Goal: Check status: Check status

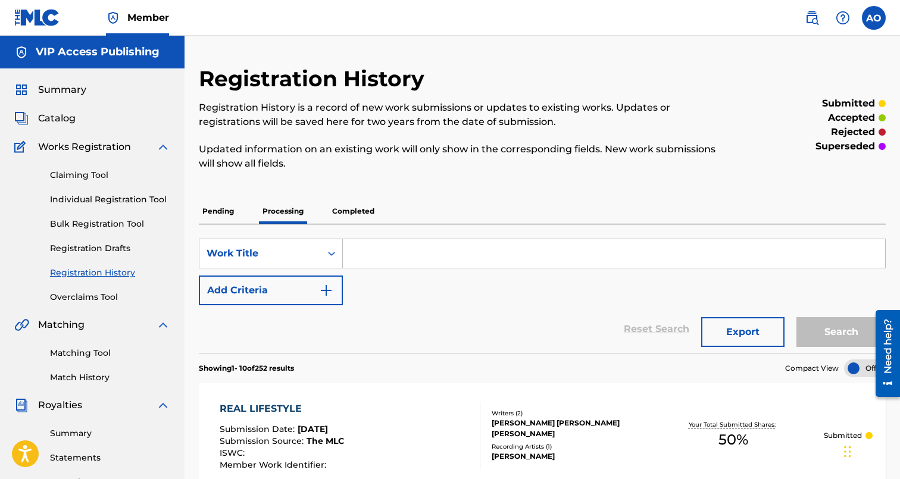
click at [88, 93] on div "Summary" at bounding box center [92, 90] width 156 height 14
click at [77, 93] on span "Summary" at bounding box center [62, 90] width 48 height 14
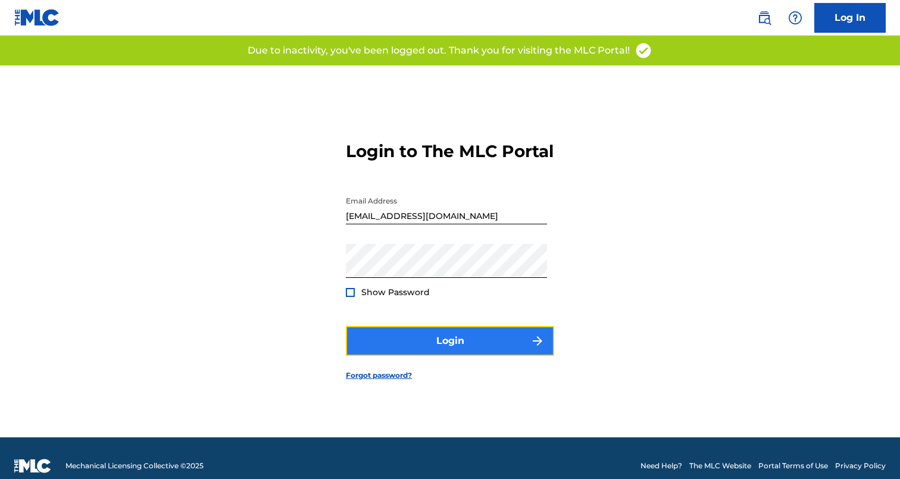
click at [476, 356] on button "Login" at bounding box center [450, 341] width 208 height 30
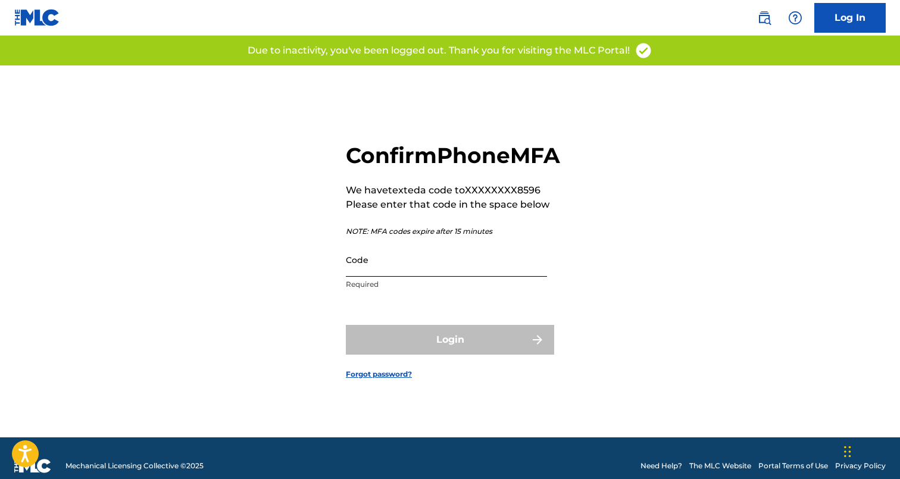
click at [421, 277] on input "Code" at bounding box center [446, 260] width 201 height 34
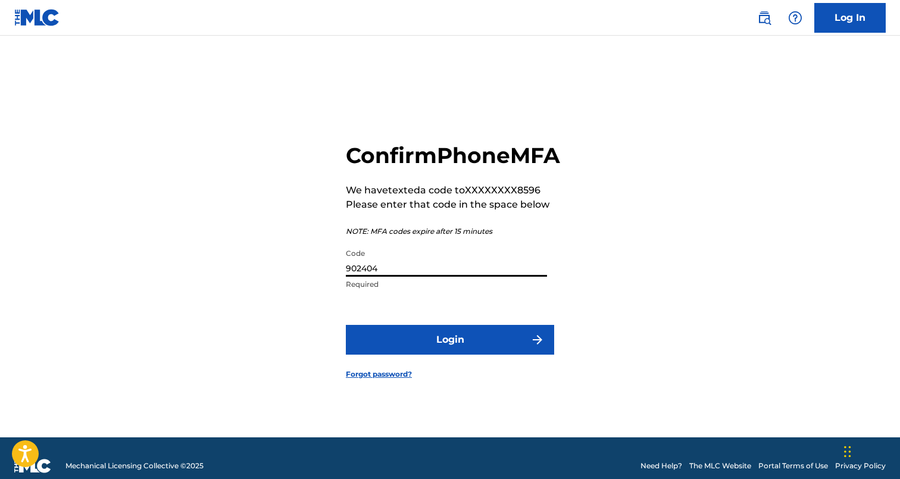
type input "902404"
click at [346, 325] on button "Login" at bounding box center [450, 340] width 208 height 30
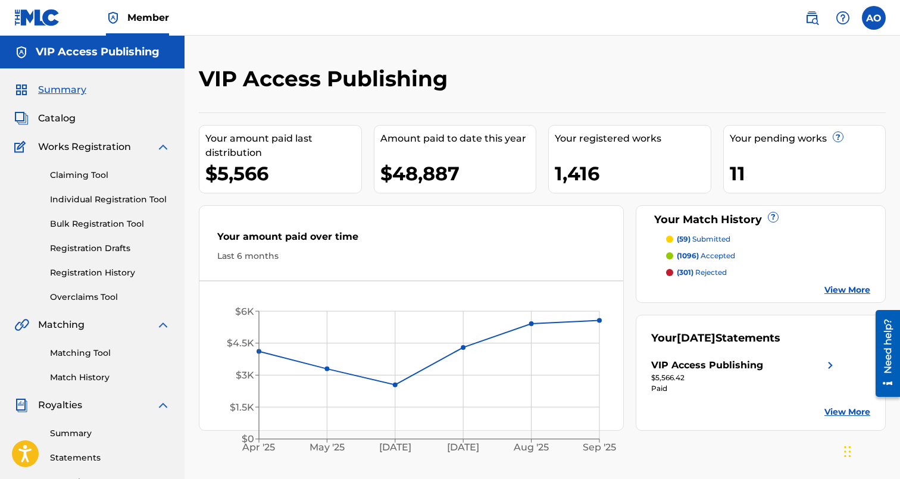
click at [79, 121] on div "Catalog" at bounding box center [92, 118] width 156 height 14
click at [62, 121] on span "Catalog" at bounding box center [56, 118] width 37 height 14
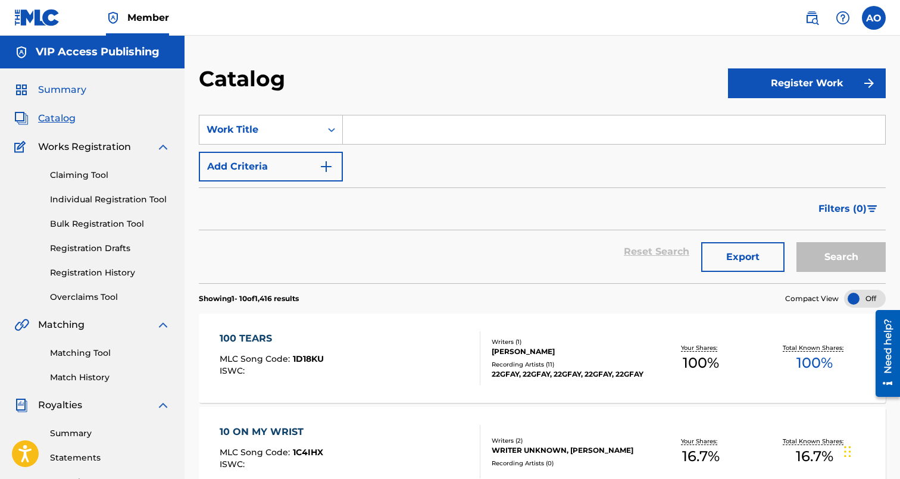
click at [63, 87] on span "Summary" at bounding box center [62, 90] width 48 height 14
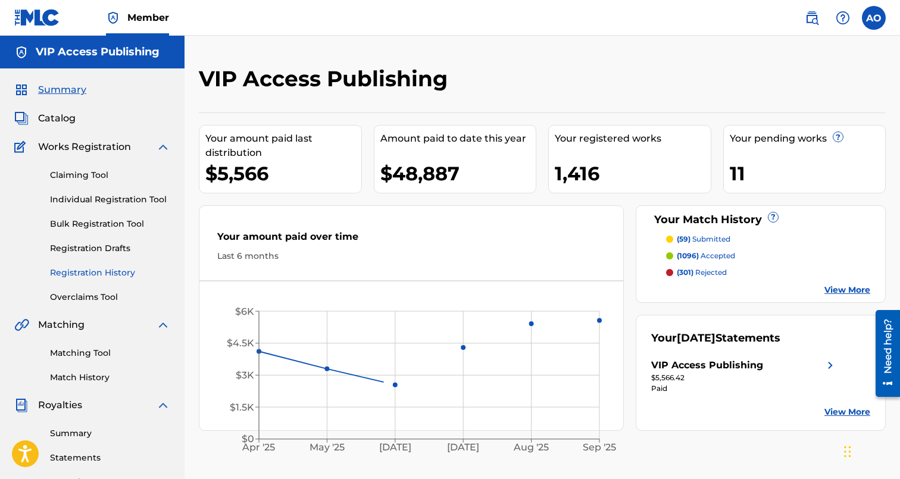
click at [99, 276] on link "Registration History" at bounding box center [110, 273] width 120 height 12
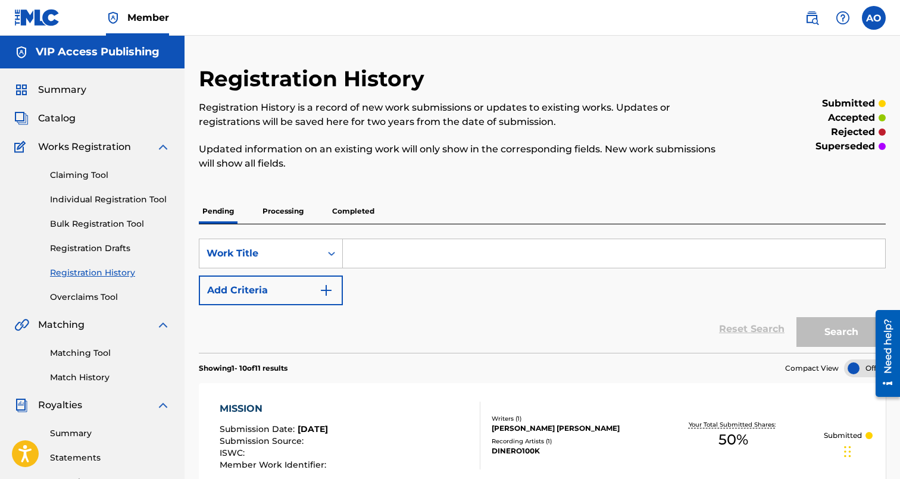
click at [283, 221] on p "Processing" at bounding box center [283, 211] width 48 height 25
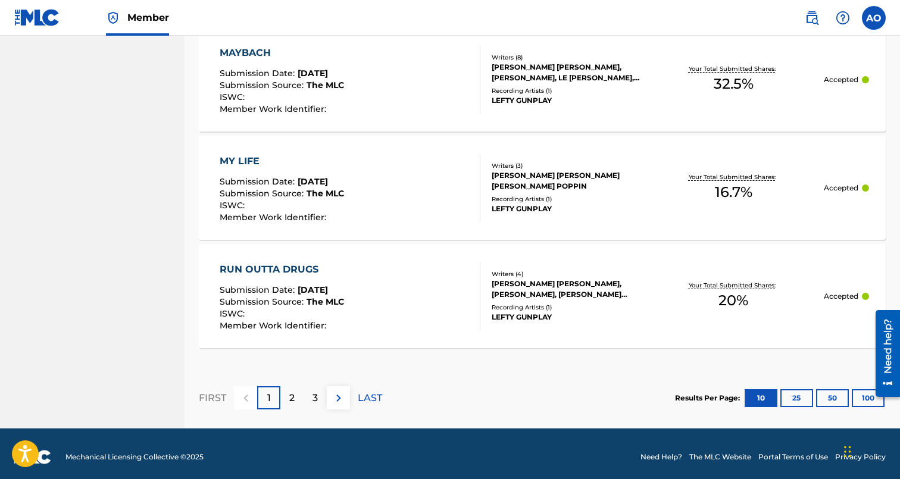
scroll to position [1121, 0]
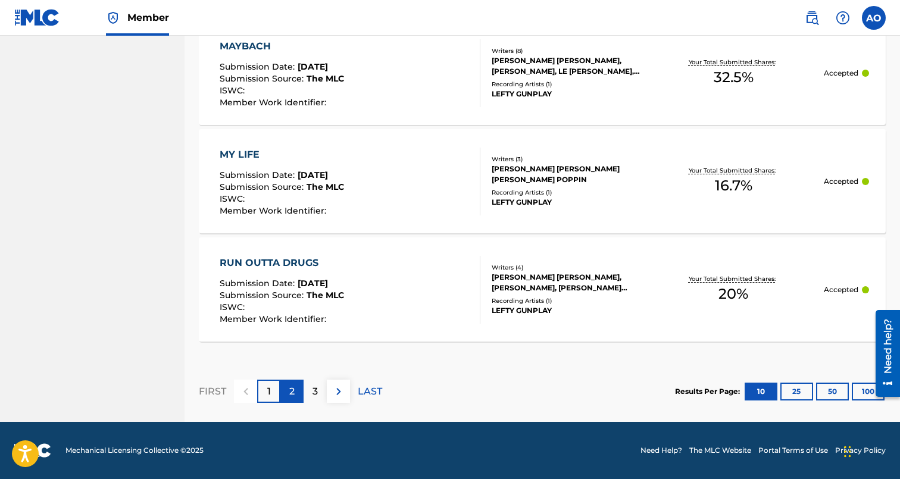
click at [292, 386] on p "2" at bounding box center [291, 391] width 5 height 14
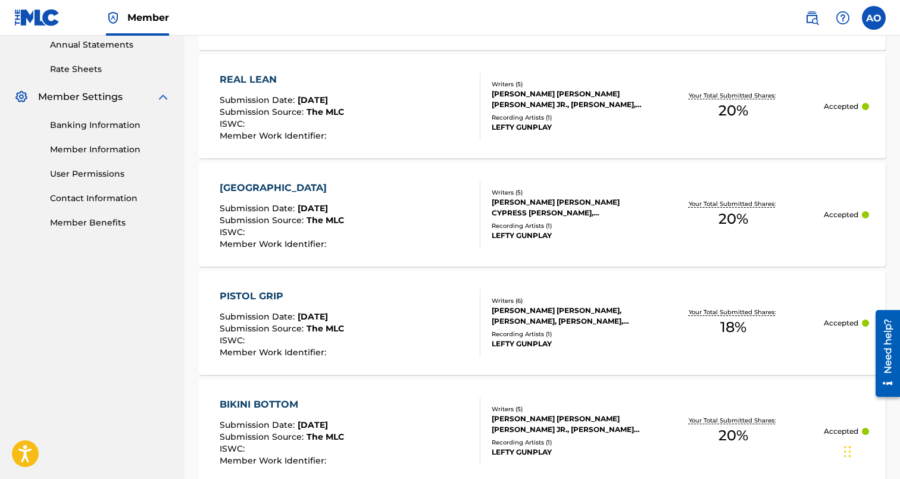
scroll to position [0, 0]
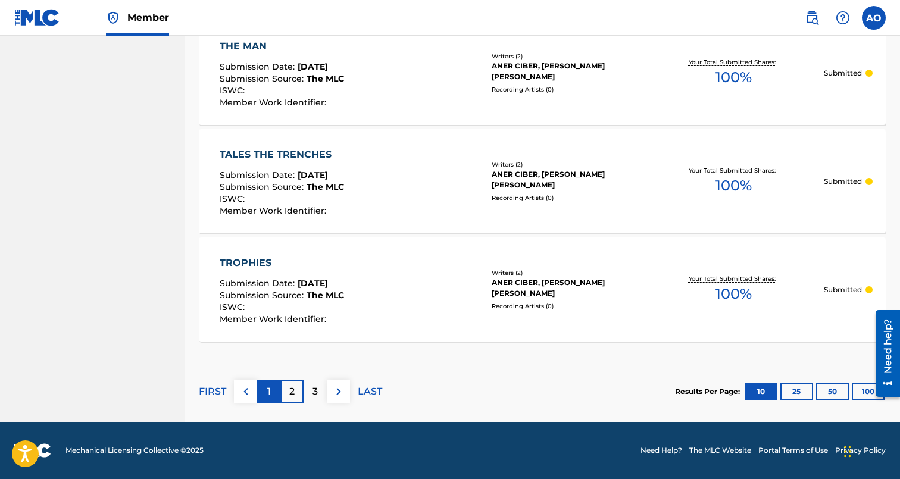
click at [273, 393] on div "1" at bounding box center [268, 391] width 23 height 23
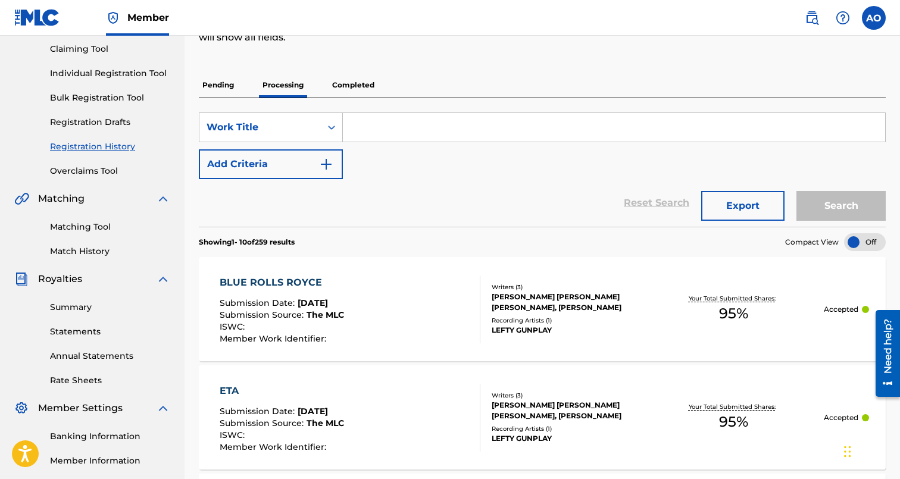
scroll to position [126, 0]
click at [226, 80] on p "Pending" at bounding box center [218, 85] width 39 height 25
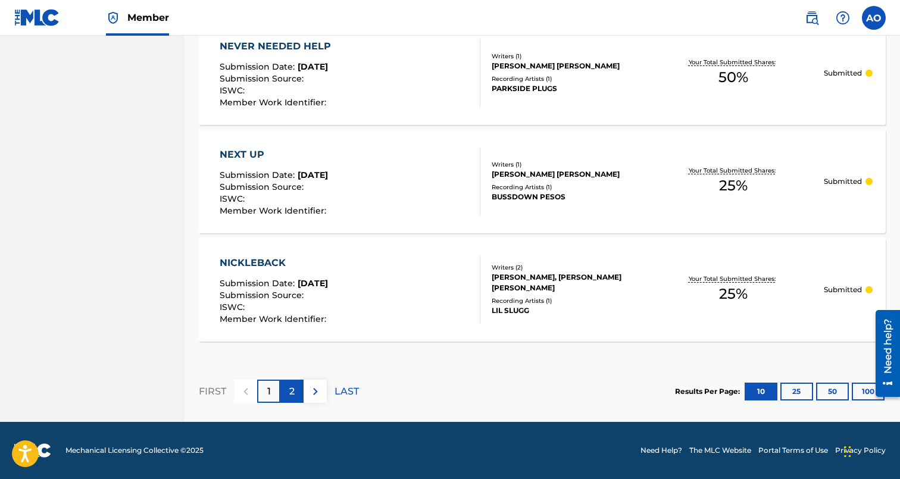
click at [293, 394] on p "2" at bounding box center [291, 391] width 5 height 14
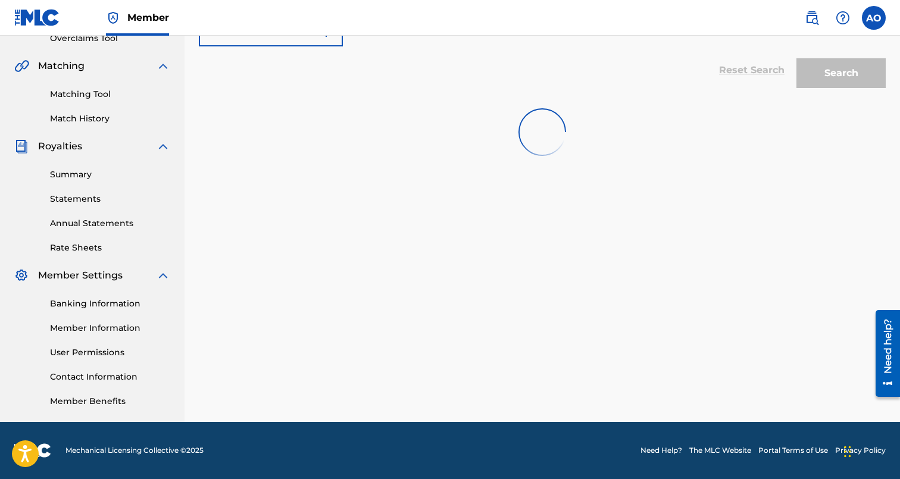
scroll to position [259, 0]
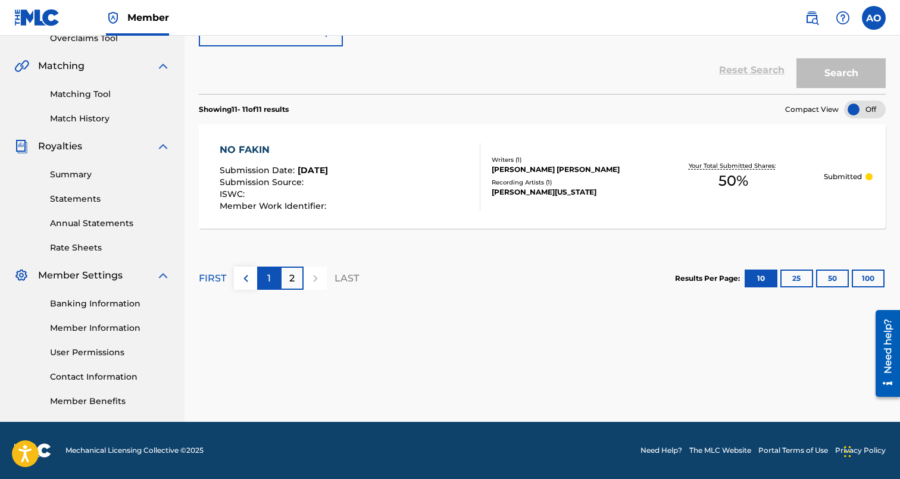
click at [270, 276] on p "1" at bounding box center [269, 278] width 4 height 14
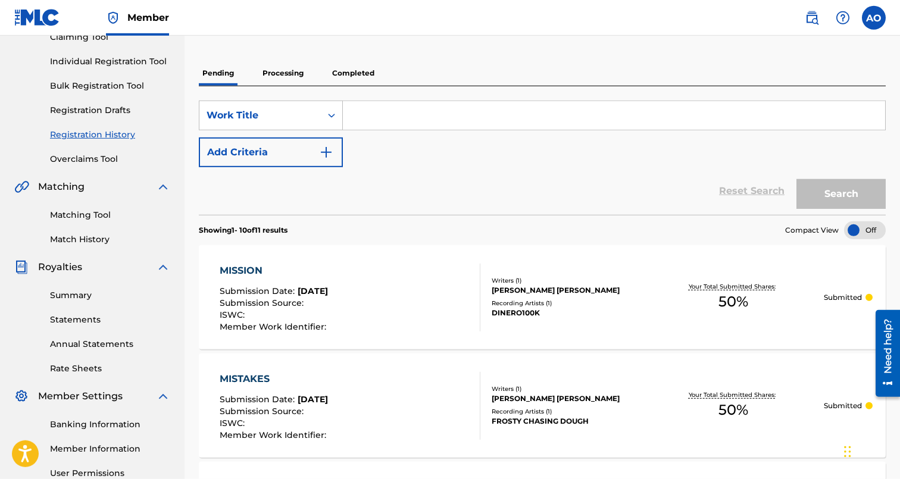
scroll to position [0, 0]
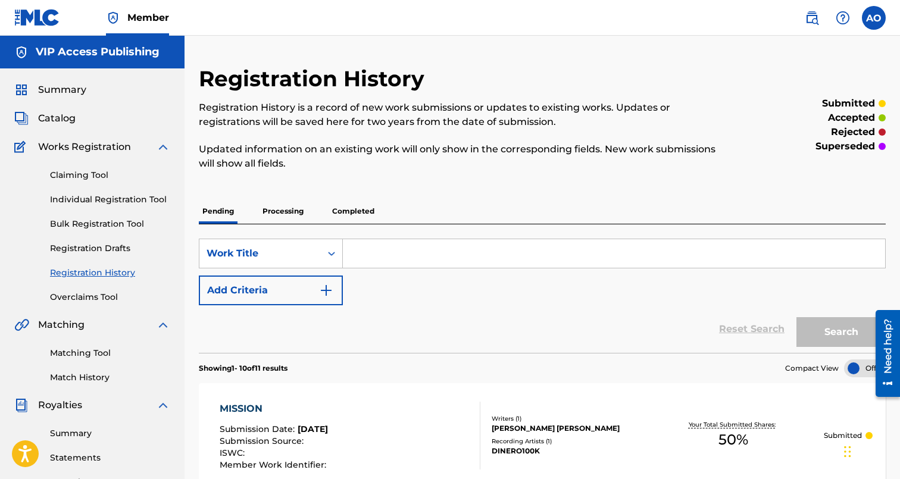
click at [46, 82] on div "Summary Catalog Works Registration Claiming Tool Individual Registration Tool B…" at bounding box center [92, 374] width 184 height 612
